Goal: Transaction & Acquisition: Purchase product/service

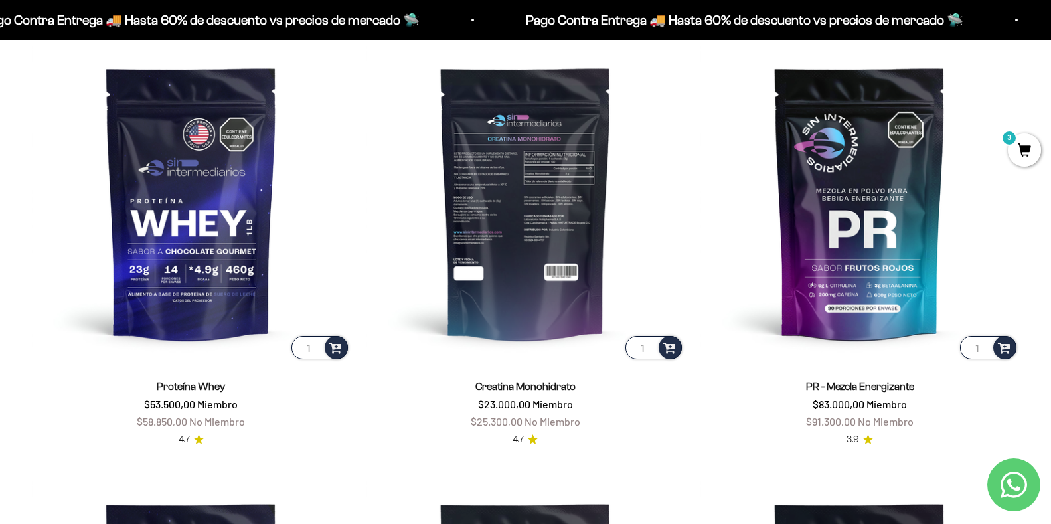
scroll to position [664, 0]
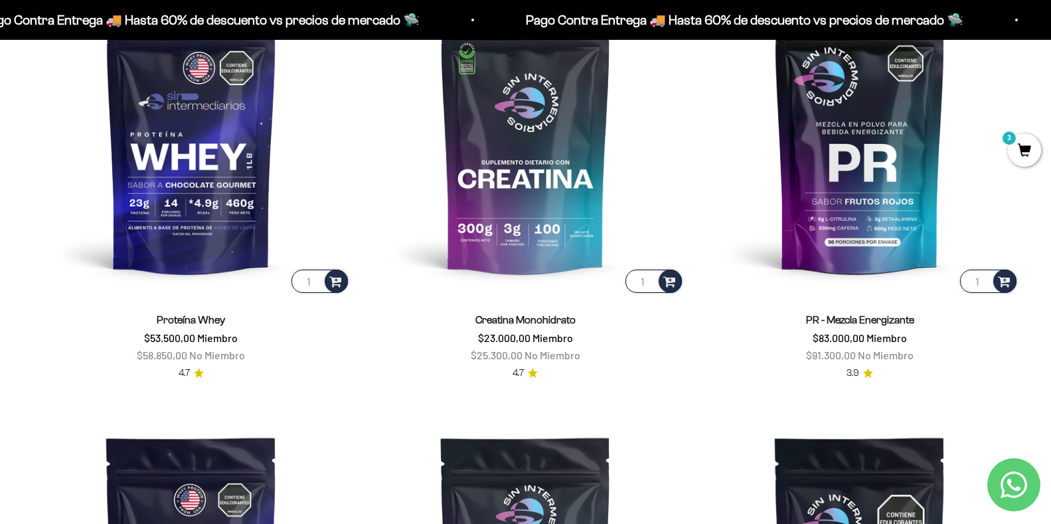
drag, startPoint x: 1019, startPoint y: 151, endPoint x: 998, endPoint y: 151, distance: 21.2
click at [1019, 151] on span "3" at bounding box center [1024, 149] width 33 height 33
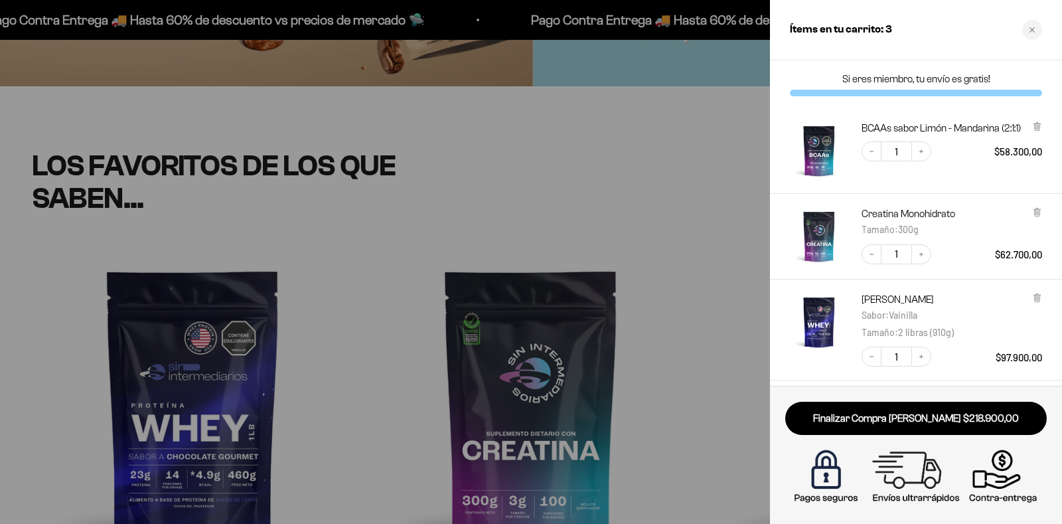
scroll to position [66, 0]
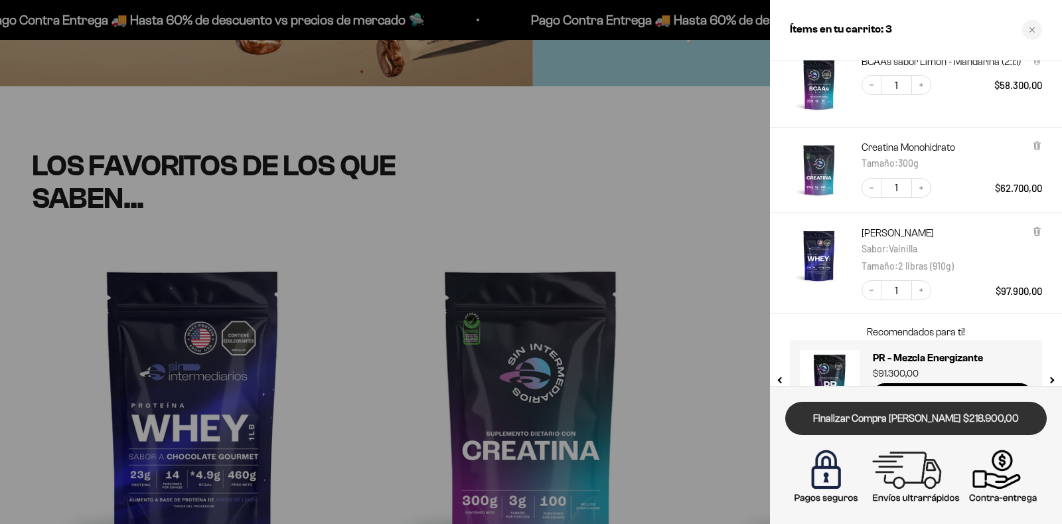
click at [915, 419] on link "Finalizar Compra [PERSON_NAME] $218.900,00" at bounding box center [916, 419] width 262 height 34
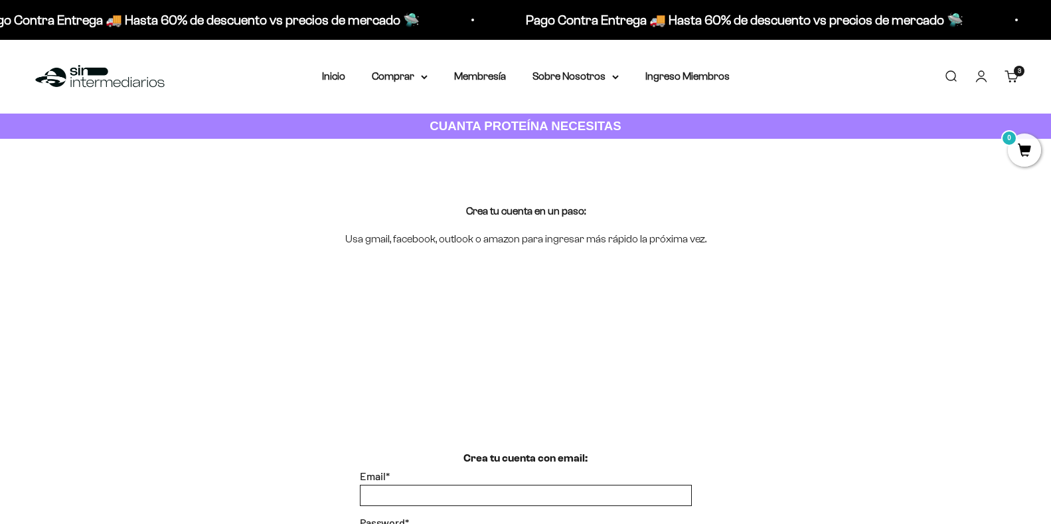
click at [394, 485] on input "Email *" at bounding box center [525, 495] width 331 height 20
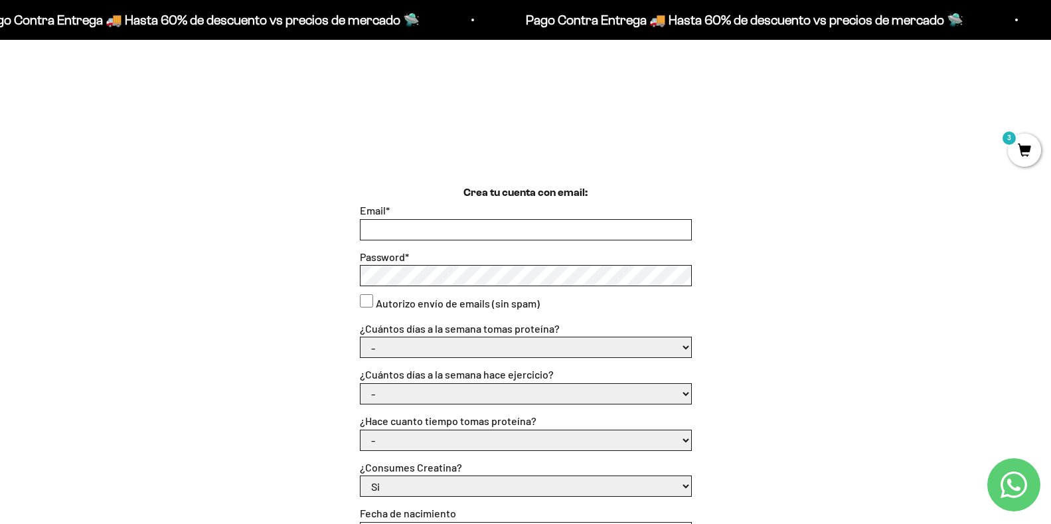
type input "sandvel42@gmail.com"
click at [370, 337] on div "¿Cuántos días a la semana tomas proteína? - 1 o 2 3 a 5 6 o 7" at bounding box center [526, 339] width 332 height 38
click at [384, 352] on select "- 1 o 2 3 a 5 6 o 7" at bounding box center [525, 347] width 331 height 20
select select "3 a 5"
click at [360, 337] on select "- 1 o 2 3 a 5 6 o 7" at bounding box center [525, 347] width 331 height 20
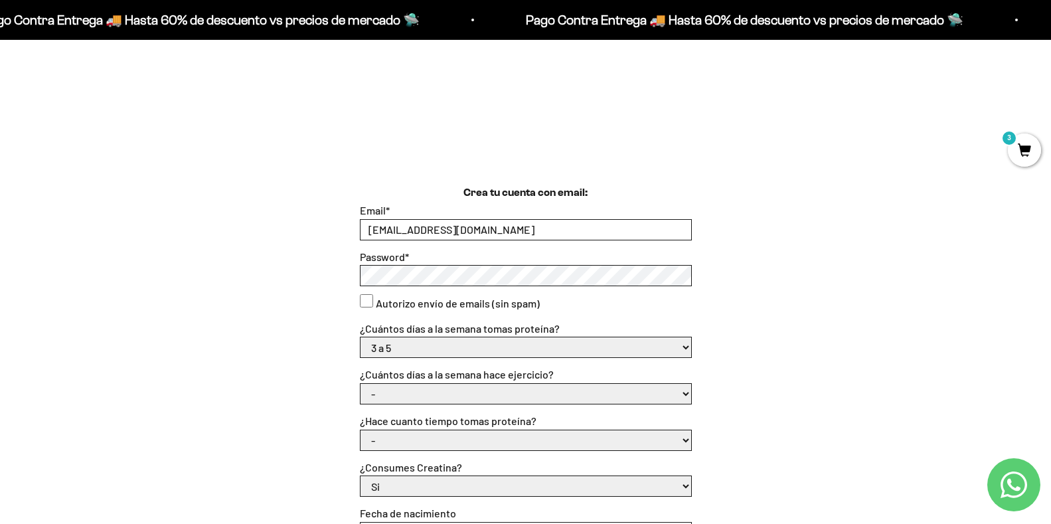
click at [408, 396] on select "- No hago 1 a 2 días 3 a 5 días 6 o 7 días" at bounding box center [525, 394] width 331 height 20
select select "6 o 7 días"
click at [360, 384] on select "- No hago 1 a 2 días 3 a 5 días 6 o 7 días" at bounding box center [525, 394] width 331 height 20
click at [412, 425] on label "¿Hace cuanto tiempo tomas proteína?" at bounding box center [448, 420] width 177 height 13
click at [412, 430] on select "- Apenas estoy empezando Menos de 6 meses Más de 6 meses Hace más de un año" at bounding box center [525, 440] width 331 height 20
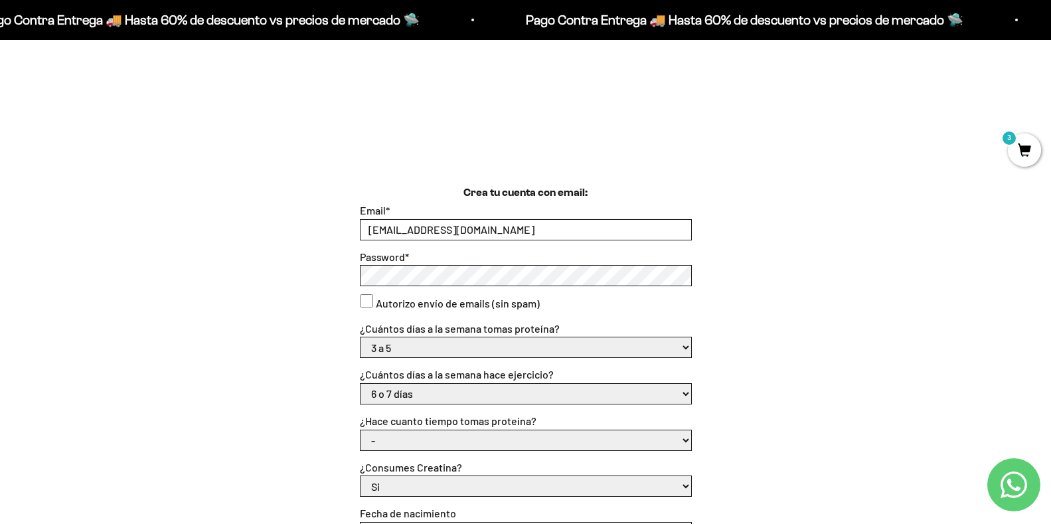
click at [397, 439] on select "- Apenas estoy empezando Menos de 6 meses Más de 6 meses Hace más de un año" at bounding box center [525, 440] width 331 height 20
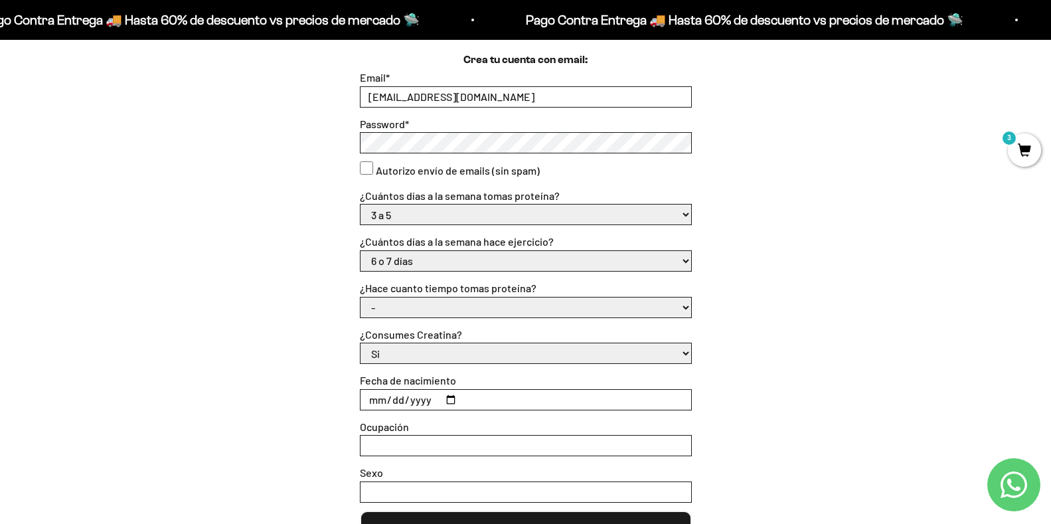
click at [410, 303] on select "- Apenas estoy empezando Menos de 6 meses Más de 6 meses Hace más de un año" at bounding box center [525, 307] width 331 height 20
select select "Más de 6 meses"
click at [360, 297] on select "- Apenas estoy empezando Menos de 6 meses Más de 6 meses Hace más de un año" at bounding box center [525, 307] width 331 height 20
click at [424, 400] on input "Fecha de nacimiento" at bounding box center [525, 400] width 331 height 20
click at [376, 398] on input "Fecha de nacimiento" at bounding box center [525, 400] width 331 height 20
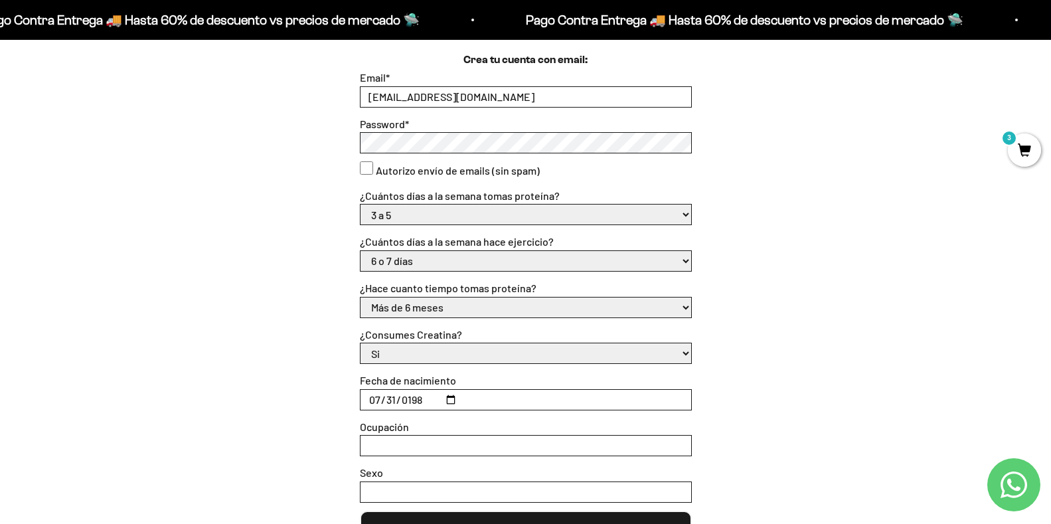
type input "1988-07-31"
click at [415, 447] on input "Ocupación" at bounding box center [525, 445] width 331 height 20
type input "medico veterinari0"
click at [396, 491] on input "Sexo" at bounding box center [525, 492] width 331 height 20
type input "mujer"
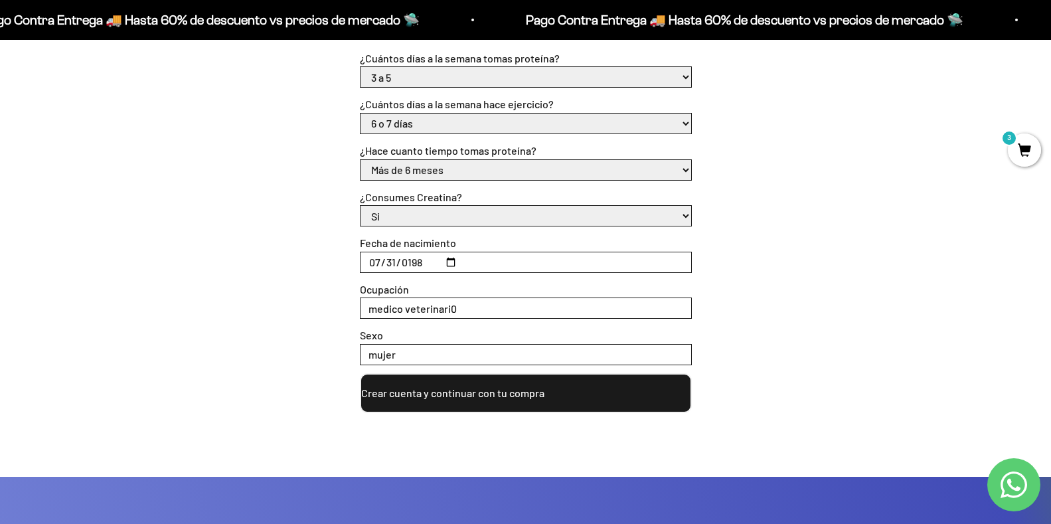
scroll to position [597, 0]
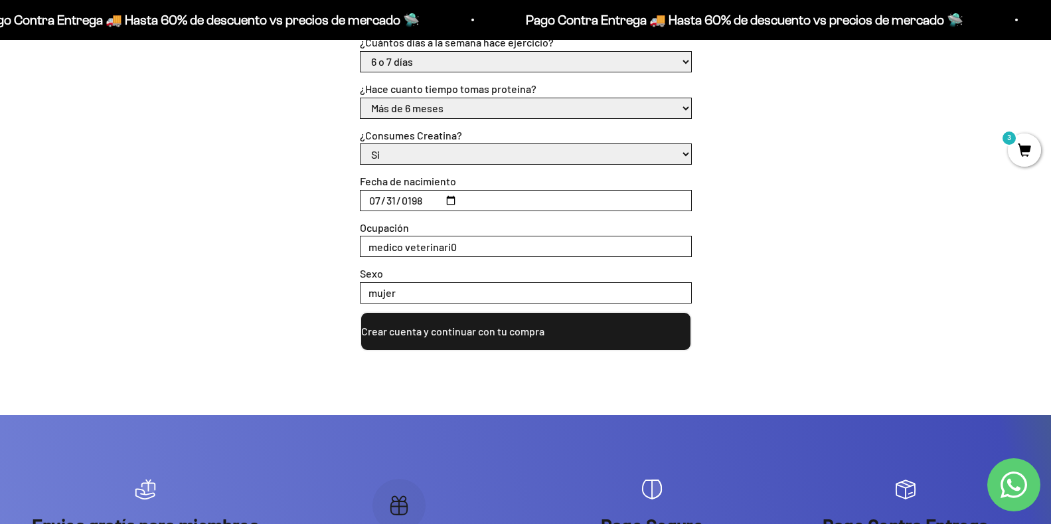
click at [451, 335] on button "Crear cuenta y continuar con tu compra" at bounding box center [526, 331] width 332 height 40
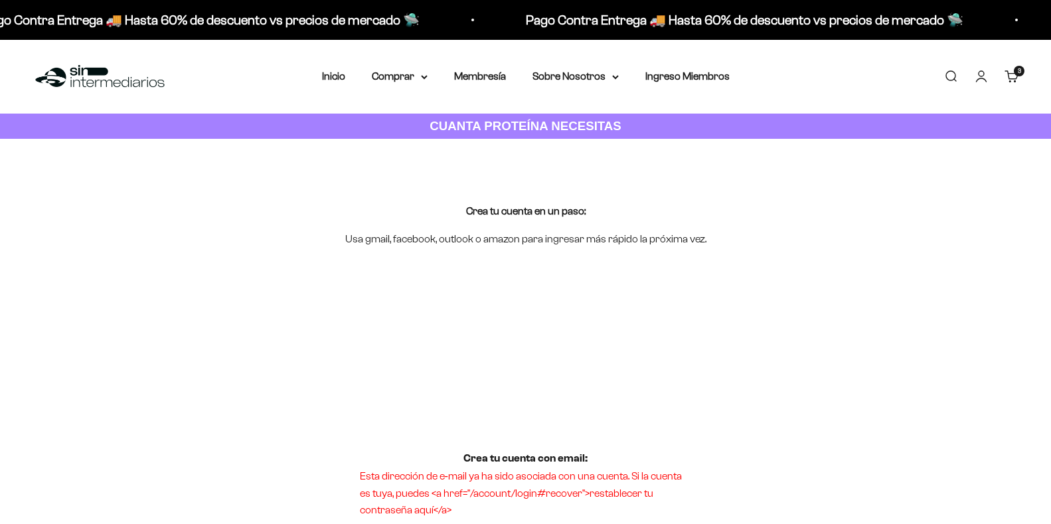
click at [982, 78] on link "Iniciar sesión" at bounding box center [981, 76] width 15 height 15
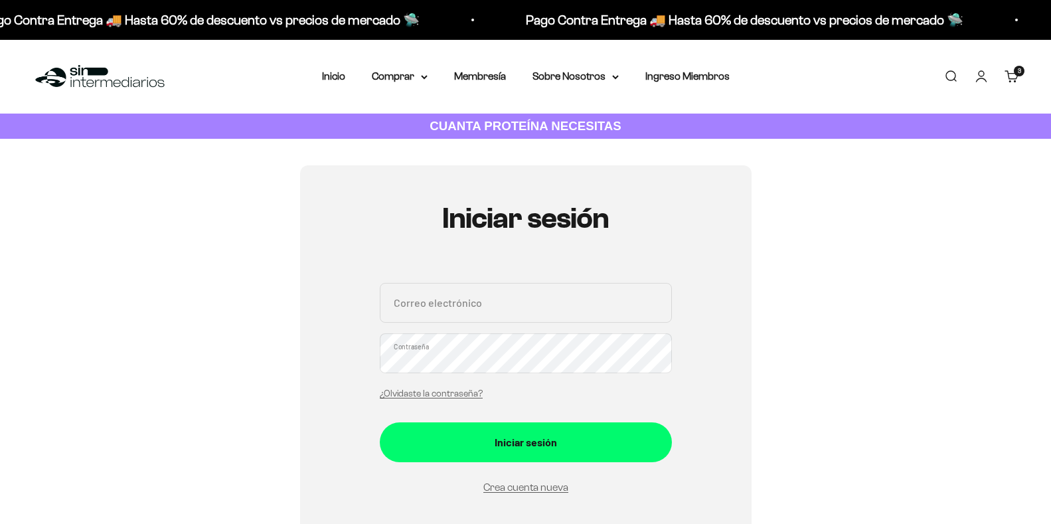
type input "[EMAIL_ADDRESS][DOMAIN_NAME]"
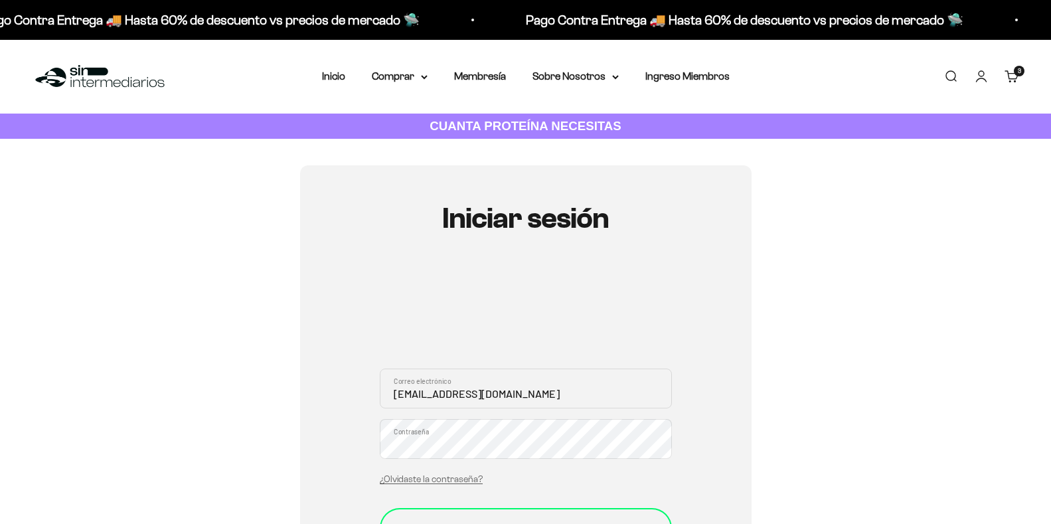
click at [485, 519] on div "Iniciar sesión" at bounding box center [525, 527] width 239 height 17
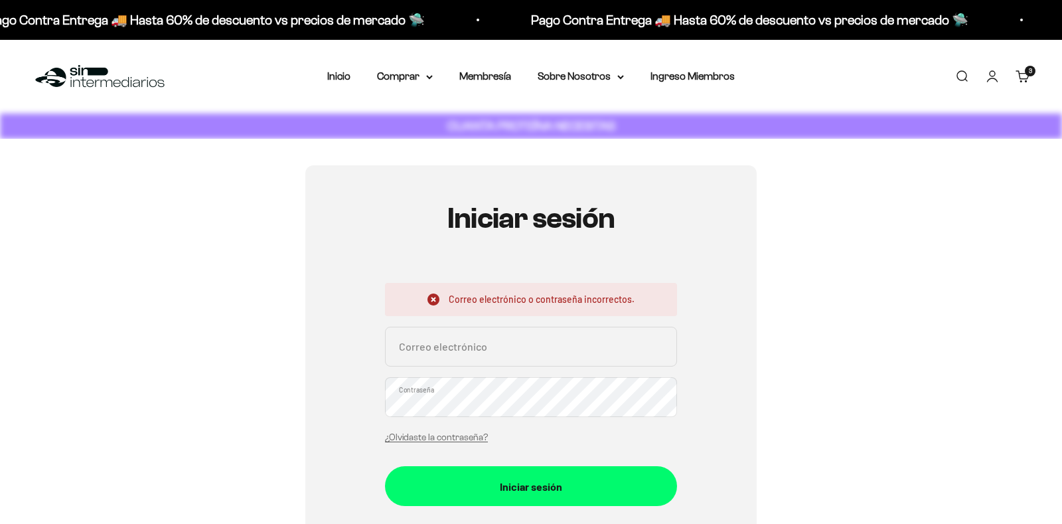
click at [438, 346] on input "Correo electrónico" at bounding box center [531, 347] width 292 height 40
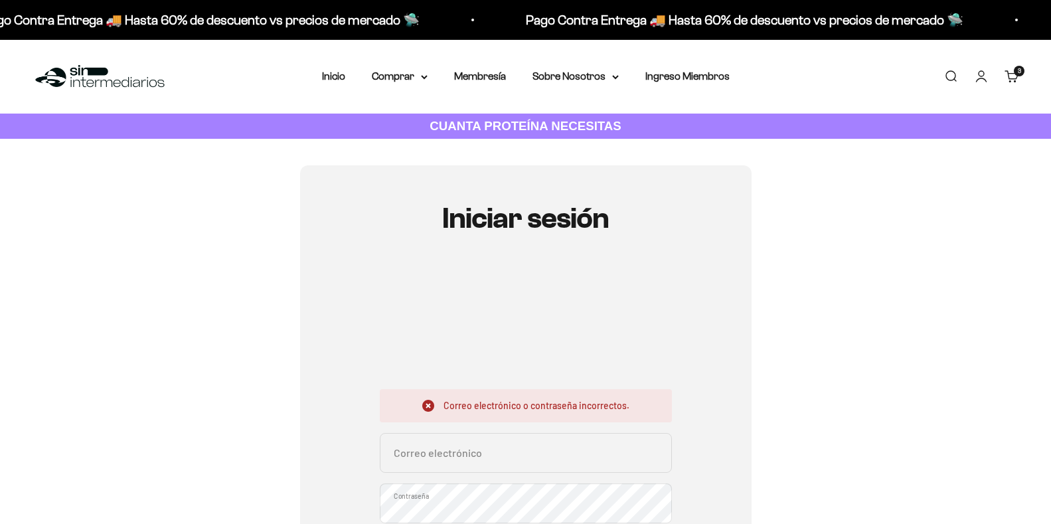
click at [804, 441] on div "Iniciar sesión Correo electrónico o contraseña incorrectos. Correo electrónico …" at bounding box center [525, 454] width 987 height 578
type input "sandvel42@gmail.com"
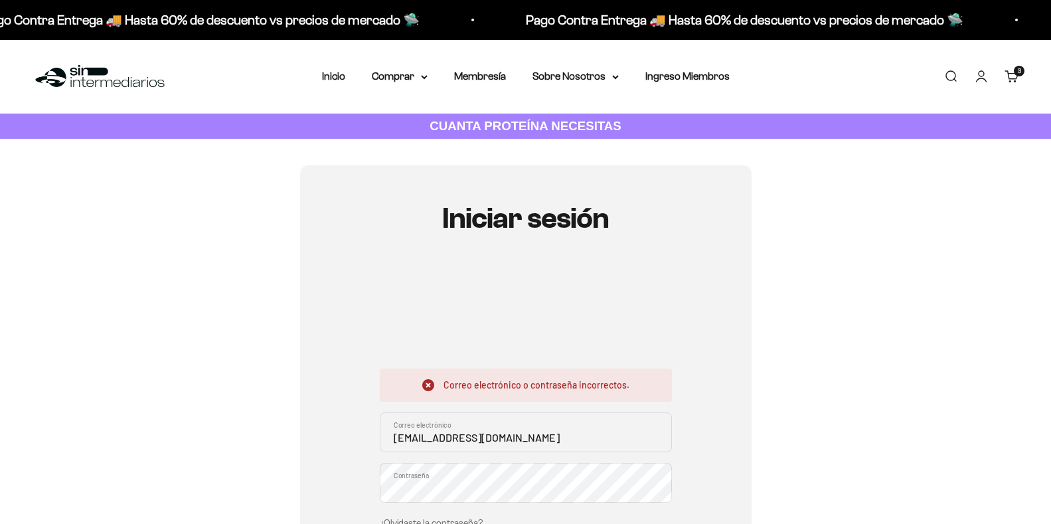
click at [423, 518] on link "¿Olvidaste la contraseña?" at bounding box center [431, 523] width 103 height 10
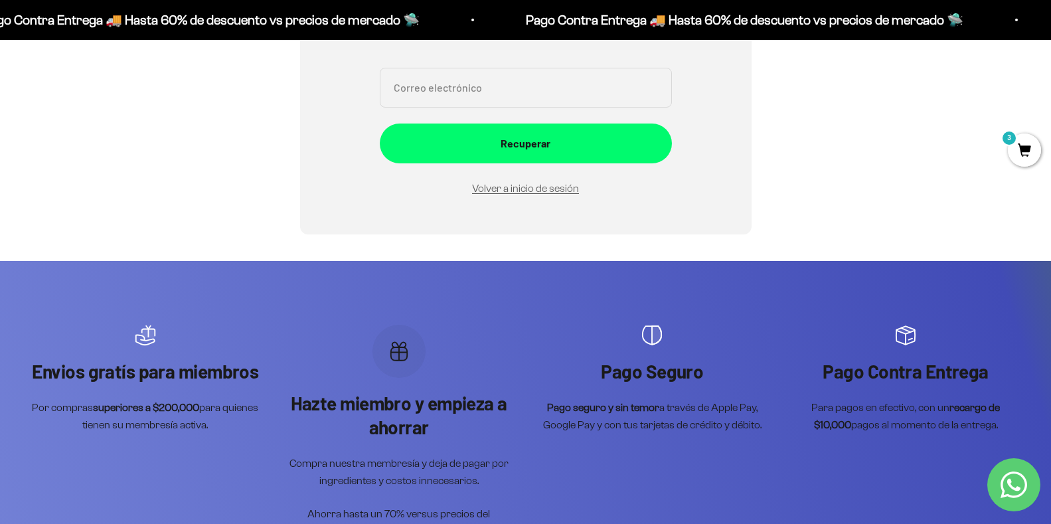
scroll to position [133, 0]
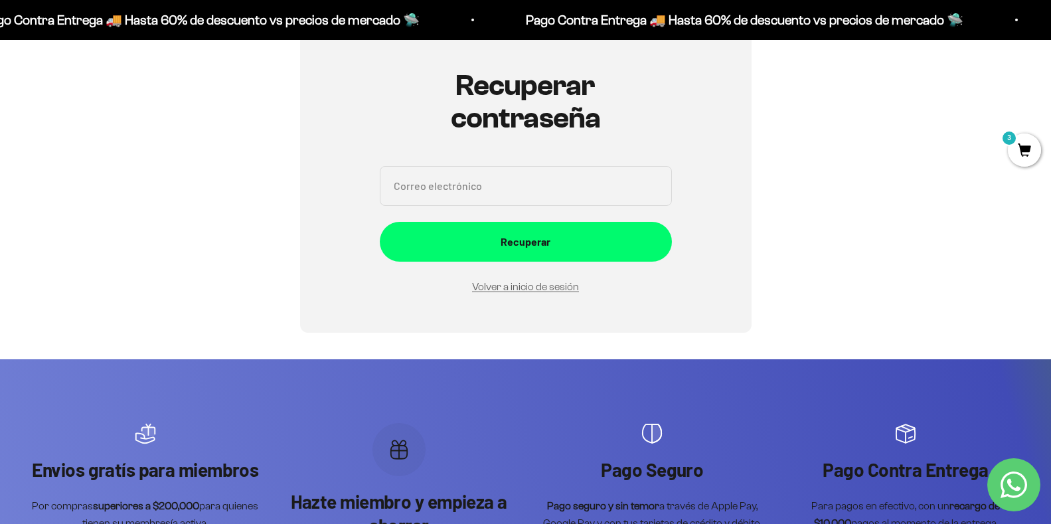
click at [518, 194] on input "Correo electrónico" at bounding box center [526, 186] width 292 height 40
type input "[EMAIL_ADDRESS][DOMAIN_NAME]"
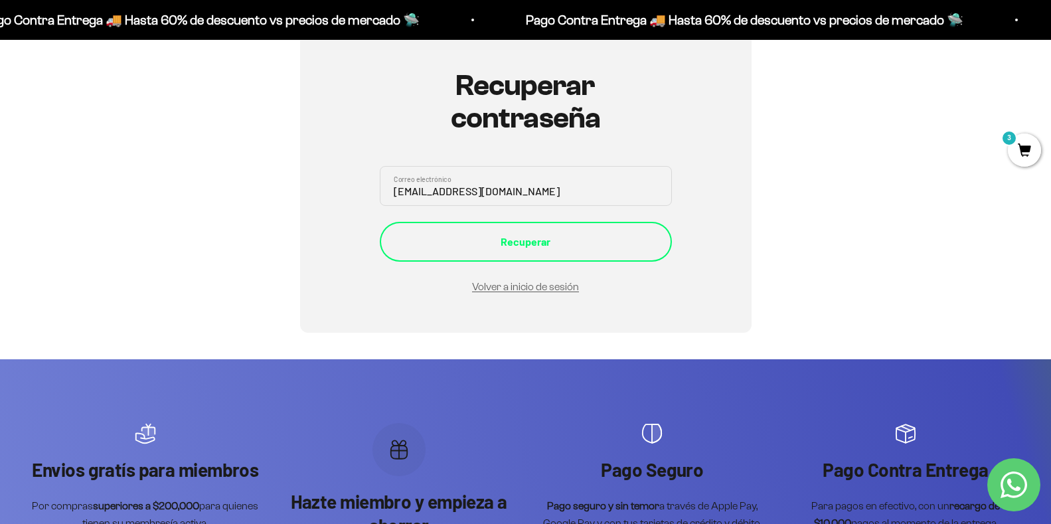
click at [492, 241] on div "Recuperar" at bounding box center [525, 241] width 239 height 17
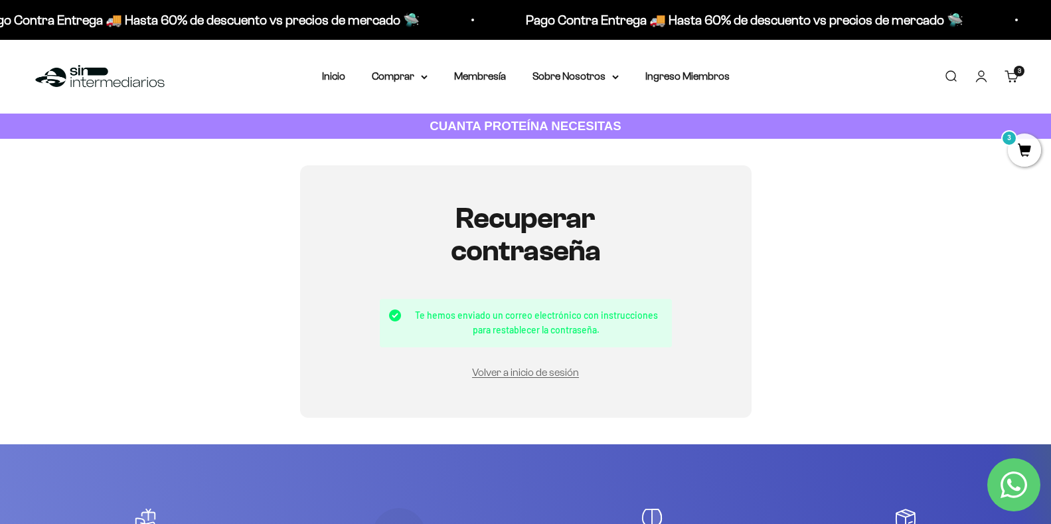
click at [975, 74] on link "Iniciar sesión" at bounding box center [981, 76] width 15 height 15
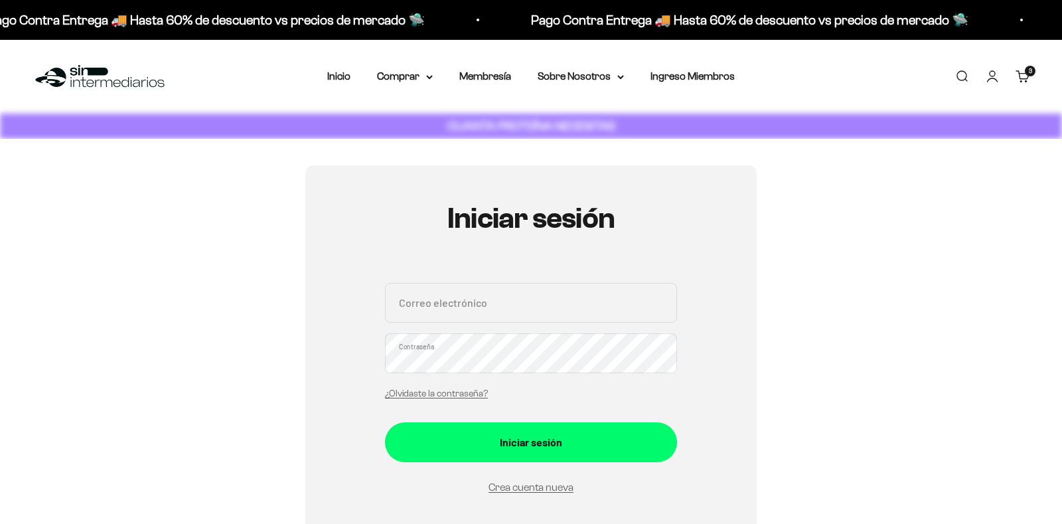
click at [470, 298] on input "Correo electrónico" at bounding box center [531, 303] width 292 height 40
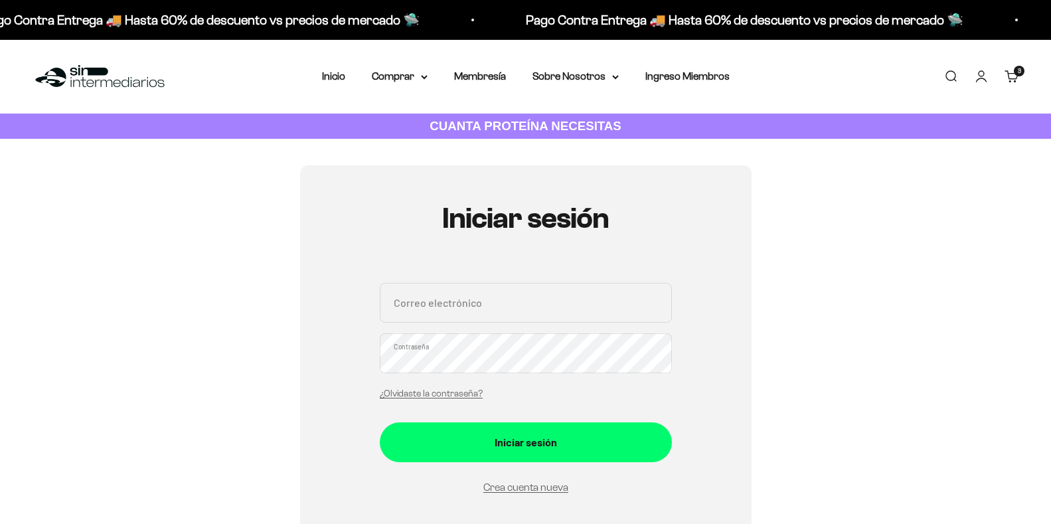
type input "[EMAIL_ADDRESS][DOMAIN_NAME]"
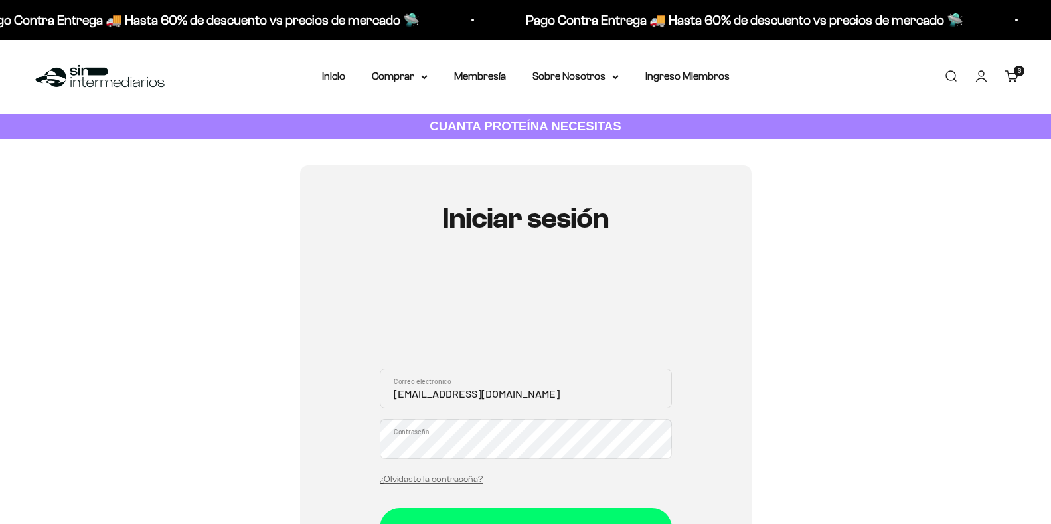
scroll to position [1, 0]
click at [493, 518] on div "Iniciar sesión" at bounding box center [525, 526] width 239 height 17
click at [484, 388] on input "Correo electrónico" at bounding box center [526, 388] width 292 height 40
type input "sandvel42@gmail.com"
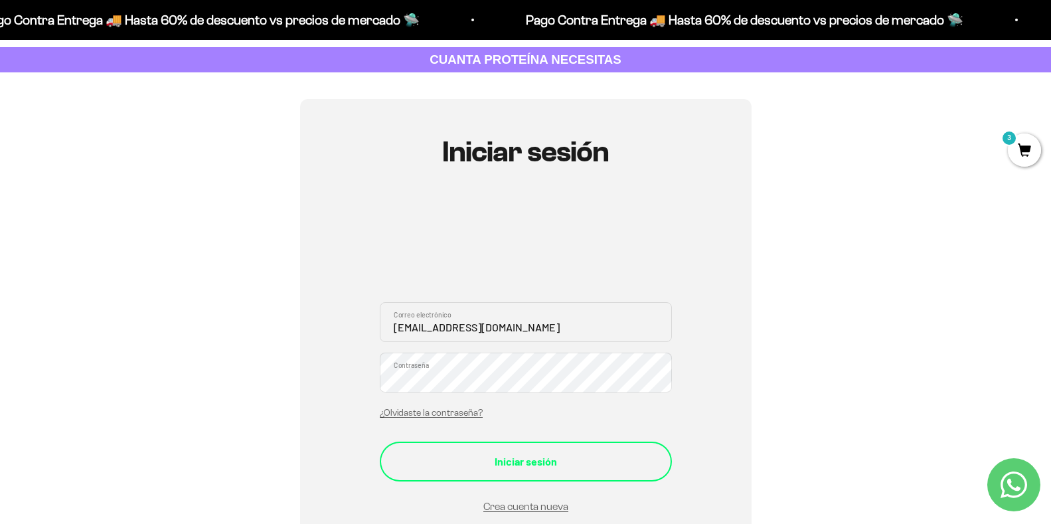
scroll to position [265, 0]
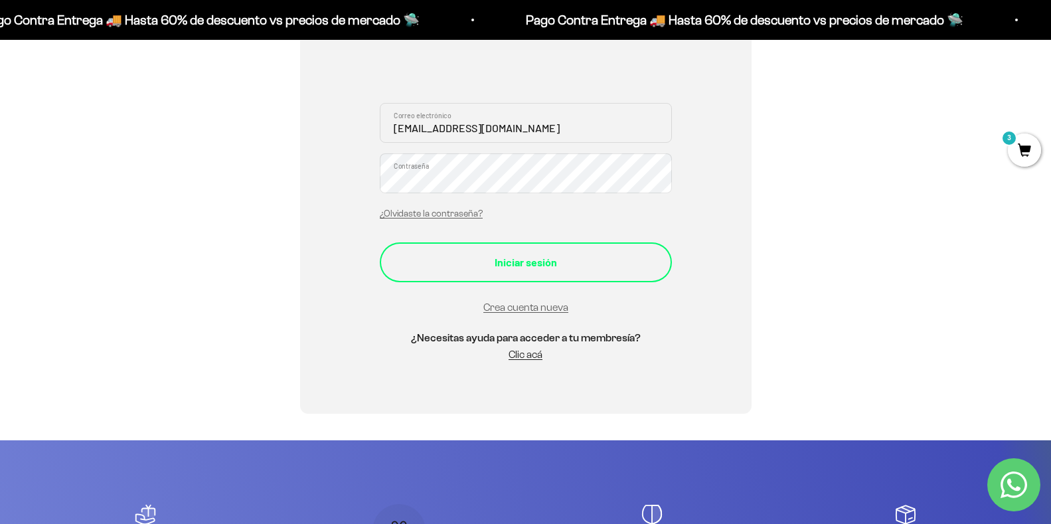
click at [542, 260] on div "Iniciar sesión" at bounding box center [525, 262] width 239 height 17
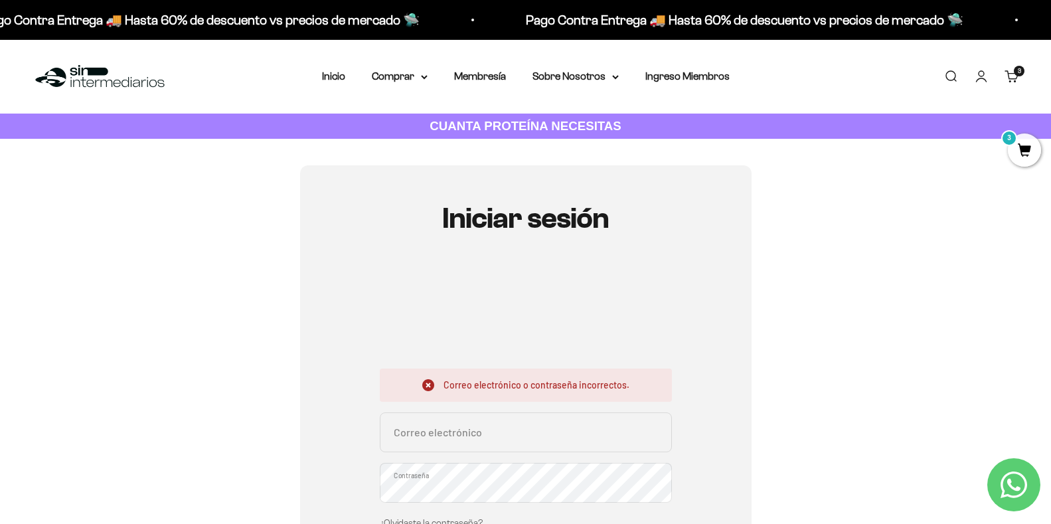
click at [1008, 72] on link "Carrito 3 artículos 3" at bounding box center [1011, 76] width 15 height 15
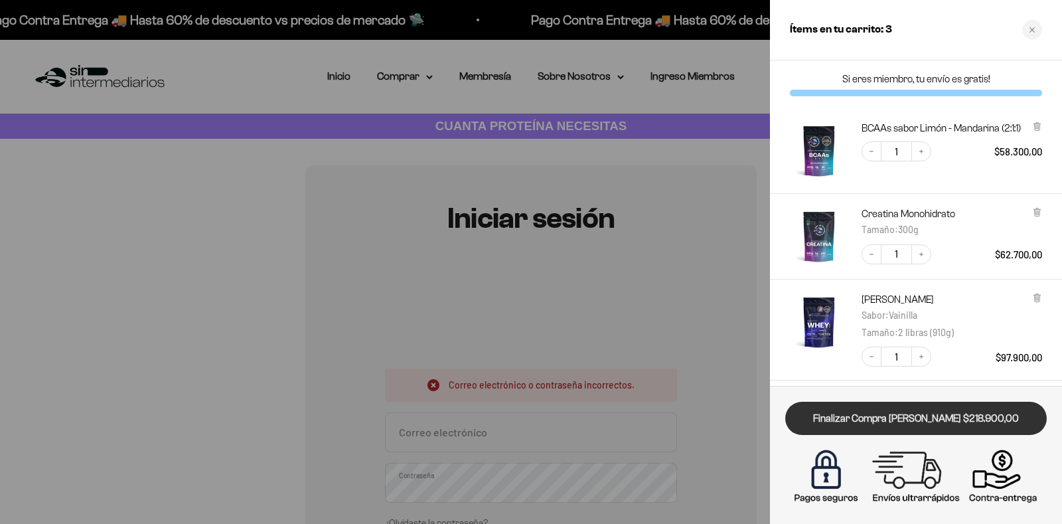
click at [908, 419] on link "Finalizar Compra [PERSON_NAME] $218.900,00" at bounding box center [916, 419] width 262 height 34
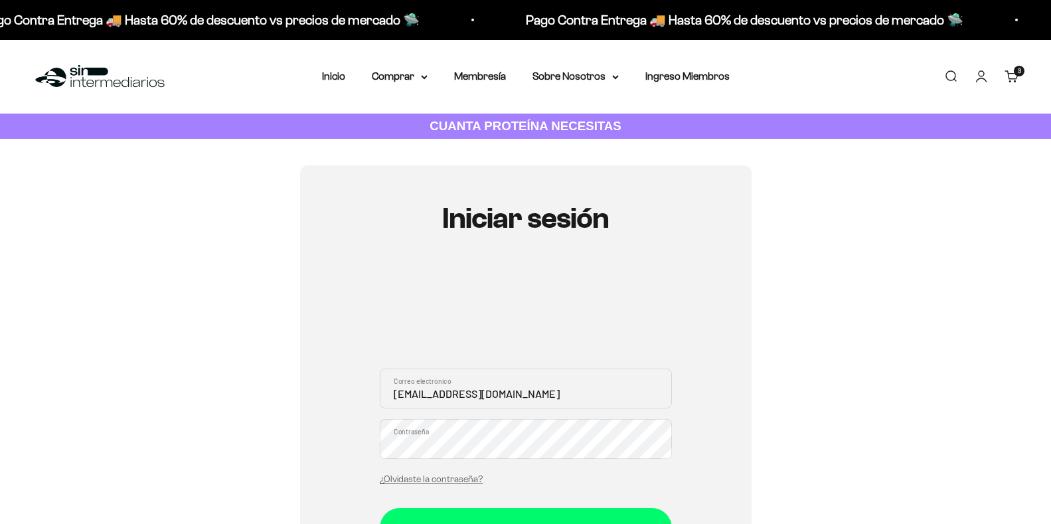
click at [441, 469] on div "¿Olvidaste la contraseña?" at bounding box center [431, 477] width 103 height 17
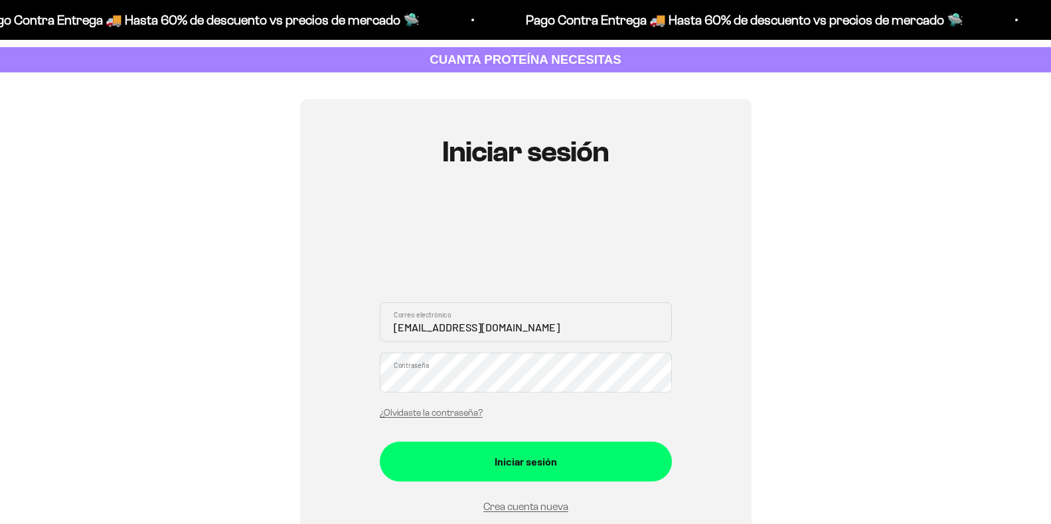
scroll to position [66, 0]
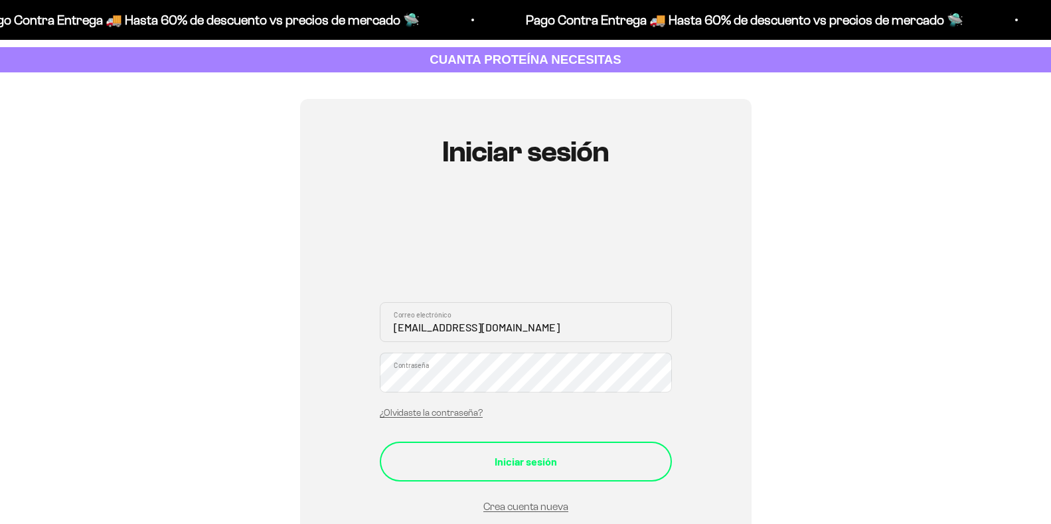
click at [522, 463] on div "Iniciar sesión" at bounding box center [525, 461] width 239 height 17
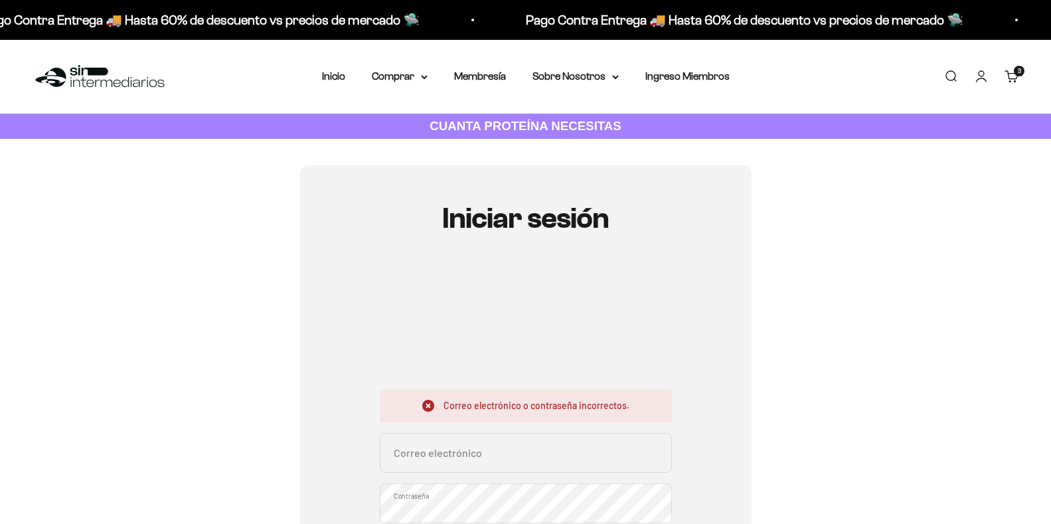
type input "[EMAIL_ADDRESS][DOMAIN_NAME]"
click at [496, 455] on input "[EMAIL_ADDRESS][DOMAIN_NAME]" at bounding box center [526, 453] width 292 height 40
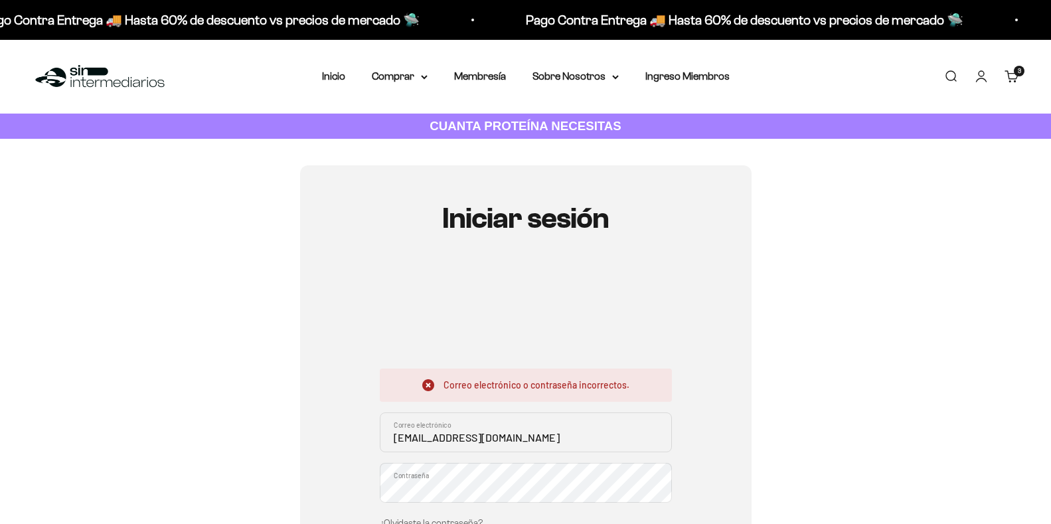
scroll to position [332, 0]
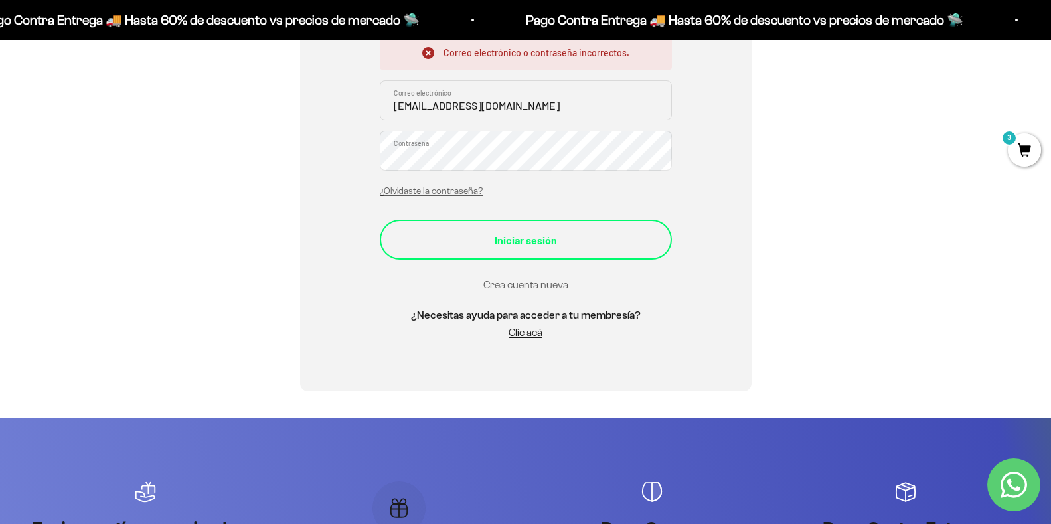
click at [476, 242] on div "Iniciar sesión" at bounding box center [525, 240] width 239 height 17
